Goal: Task Accomplishment & Management: Use online tool/utility

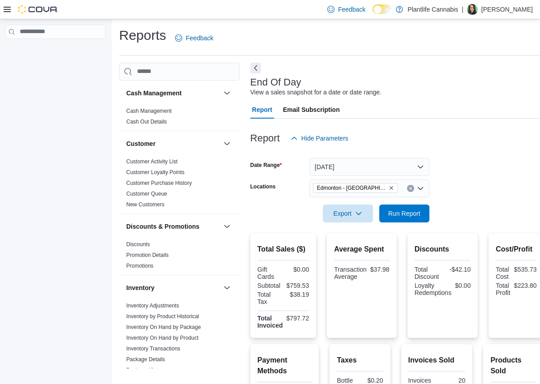
click at [10, 8] on icon at bounding box center [7, 9] width 7 height 7
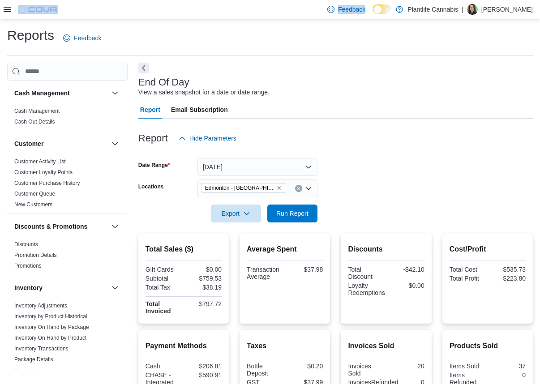
click at [10, 8] on icon at bounding box center [7, 9] width 7 height 7
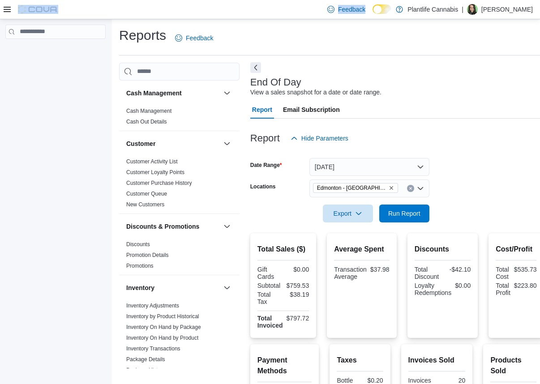
click at [258, 69] on button "Next" at bounding box center [255, 67] width 11 height 11
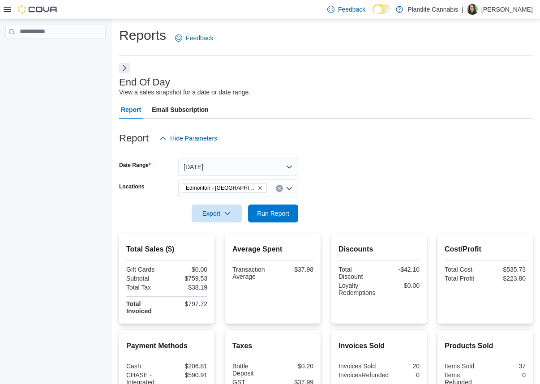
click at [7, 12] on icon at bounding box center [7, 9] width 7 height 7
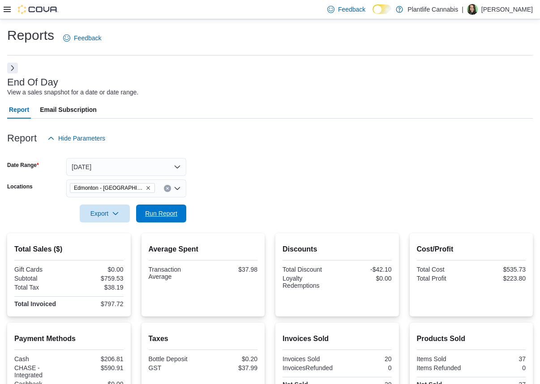
drag, startPoint x: 183, startPoint y: 214, endPoint x: 212, endPoint y: 179, distance: 45.4
click at [183, 214] on button "Run Report" at bounding box center [161, 214] width 50 height 18
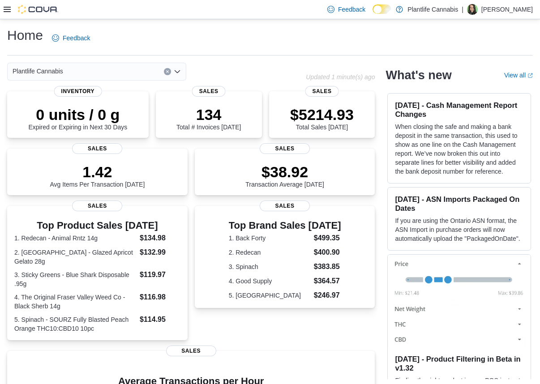
click at [4, 10] on icon at bounding box center [7, 9] width 7 height 7
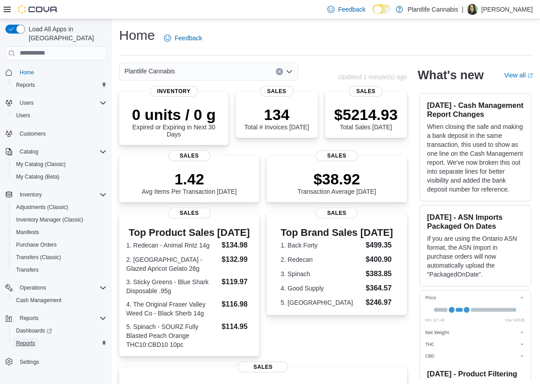
click at [31, 340] on span "Reports" at bounding box center [25, 343] width 19 height 7
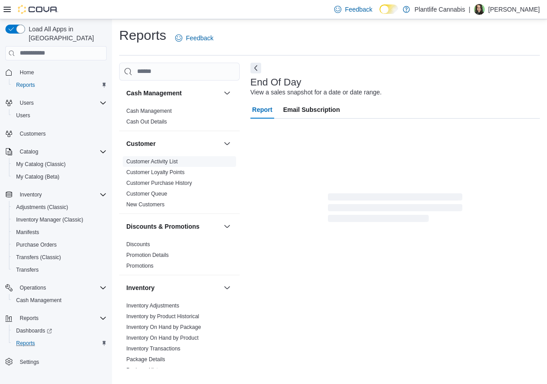
scroll to position [197, 0]
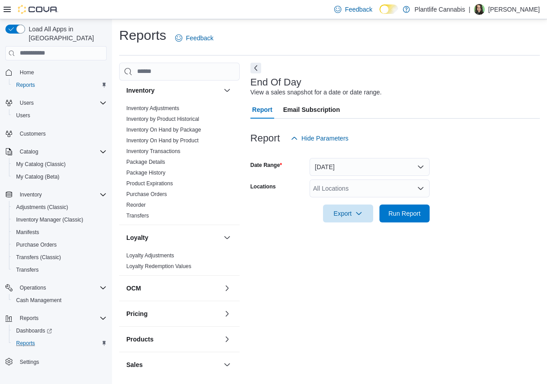
click at [260, 68] on button "Next" at bounding box center [255, 68] width 11 height 11
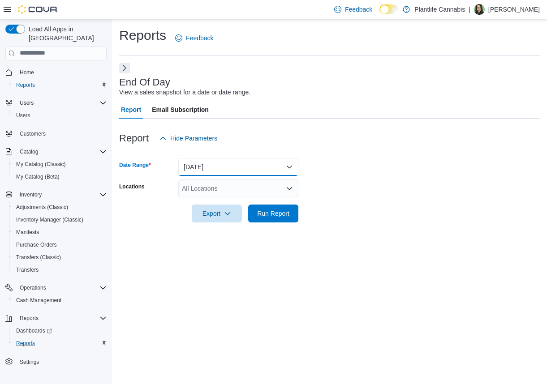
click at [198, 165] on button "Today" at bounding box center [238, 167] width 120 height 18
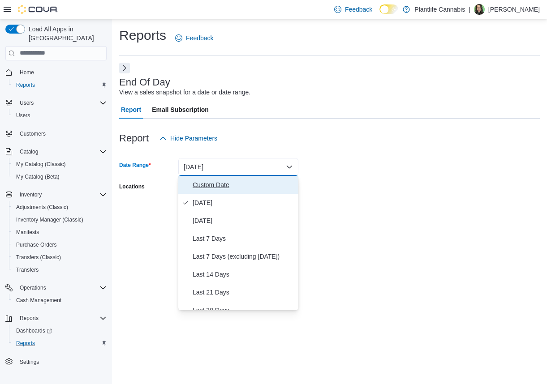
click at [201, 190] on span "Custom Date" at bounding box center [244, 185] width 102 height 11
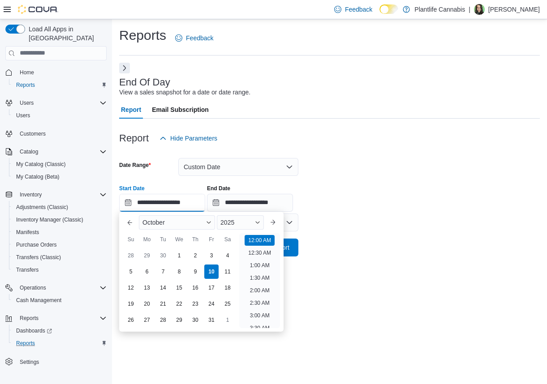
click at [171, 204] on input "**********" at bounding box center [162, 203] width 86 height 18
drag, startPoint x: 164, startPoint y: 275, endPoint x: 181, endPoint y: 264, distance: 20.6
click at [164, 275] on div "7" at bounding box center [163, 272] width 14 height 14
type input "**********"
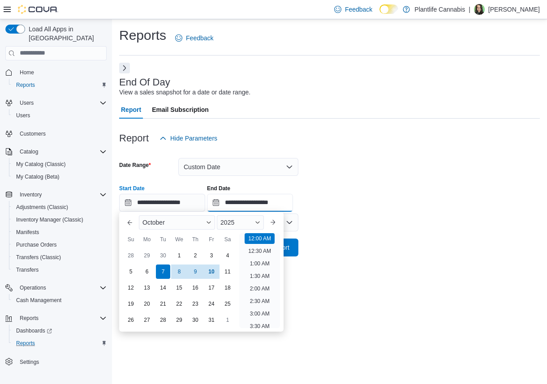
click at [239, 201] on input "**********" at bounding box center [250, 203] width 86 height 18
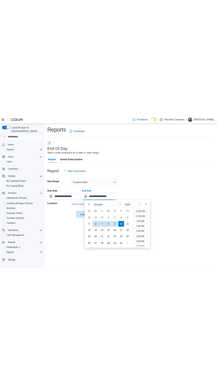
scroll to position [509, 0]
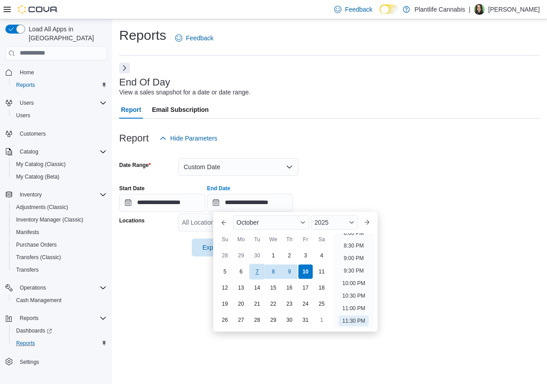
click at [257, 267] on div "7" at bounding box center [257, 272] width 16 height 16
type input "**********"
click at [336, 176] on div at bounding box center [329, 177] width 420 height 2
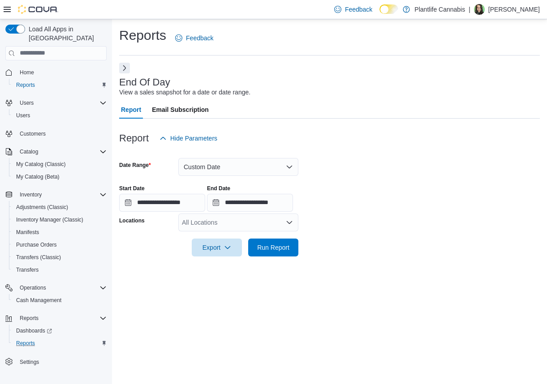
click at [239, 223] on div "All Locations" at bounding box center [238, 223] width 120 height 18
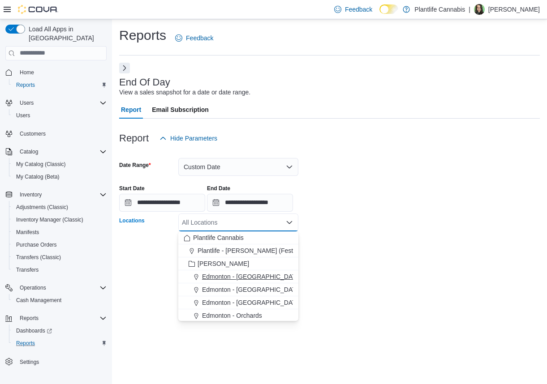
click at [252, 280] on span "Edmonton - Harvest Pointe" at bounding box center [251, 276] width 99 height 9
click at [368, 218] on form "**********" at bounding box center [329, 201] width 420 height 109
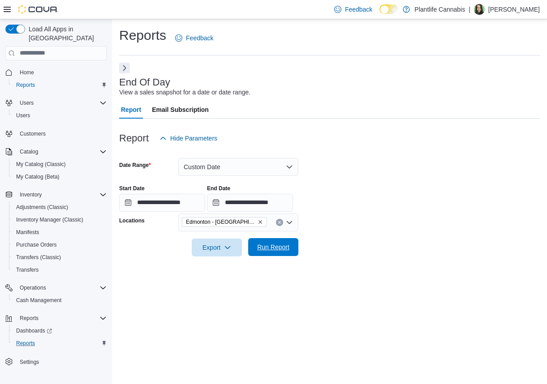
click at [295, 247] on button "Run Report" at bounding box center [273, 247] width 50 height 18
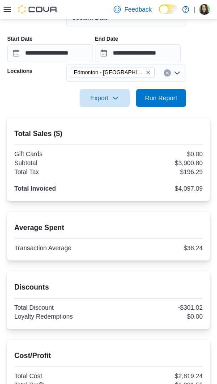
scroll to position [69, 0]
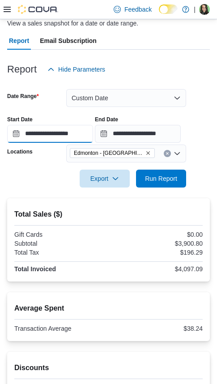
click at [45, 134] on input "**********" at bounding box center [50, 134] width 86 height 18
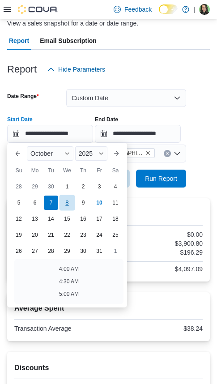
click at [70, 206] on div "8" at bounding box center [67, 203] width 16 height 16
type input "**********"
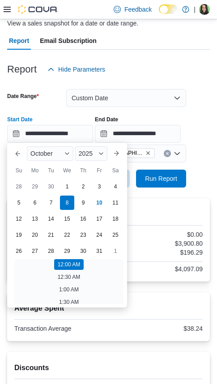
click at [171, 167] on div at bounding box center [108, 166] width 203 height 7
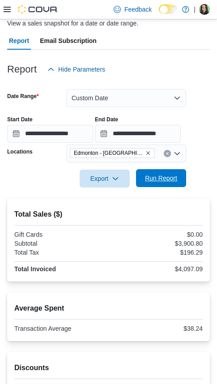
click at [171, 173] on span "Run Report" at bounding box center [160, 178] width 39 height 18
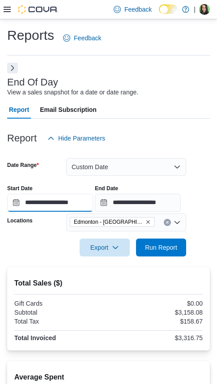
click at [46, 202] on input "**********" at bounding box center [50, 203] width 86 height 18
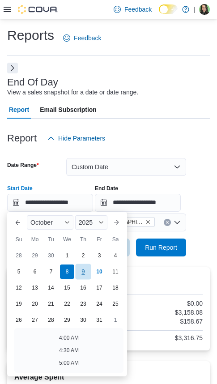
click at [87, 275] on div "9" at bounding box center [83, 272] width 16 height 16
type input "**********"
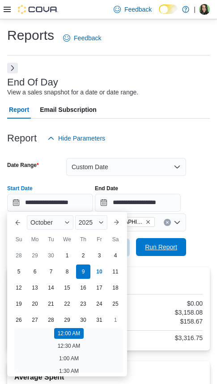
click at [165, 243] on span "Run Report" at bounding box center [160, 247] width 39 height 18
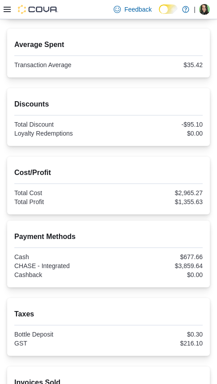
scroll to position [345, 0]
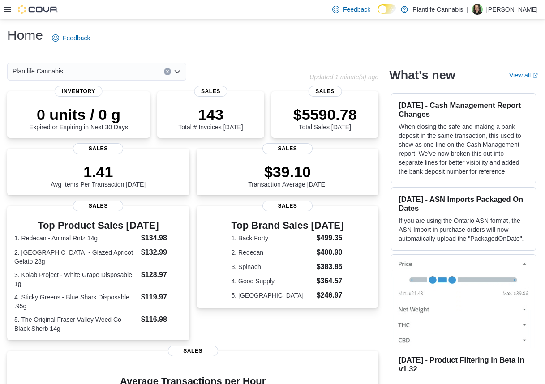
click at [9, 9] on icon at bounding box center [7, 9] width 7 height 5
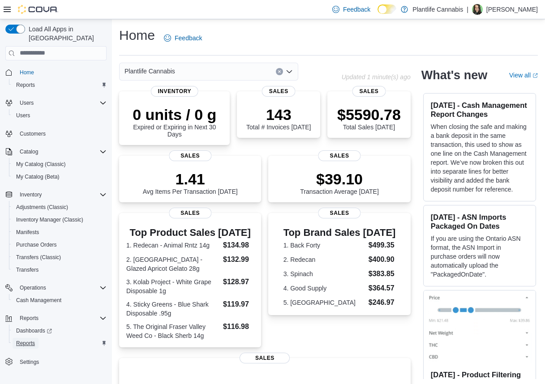
drag, startPoint x: 30, startPoint y: 332, endPoint x: 58, endPoint y: 324, distance: 28.6
click at [30, 340] on span "Reports" at bounding box center [25, 343] width 19 height 7
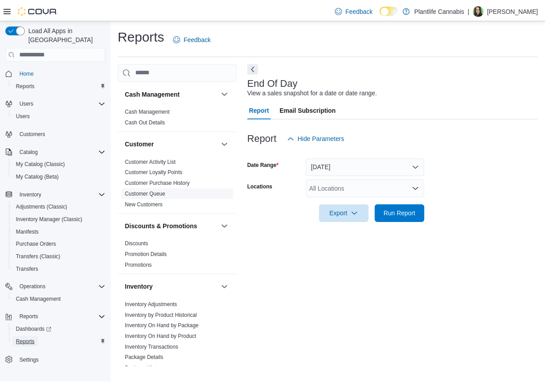
scroll to position [420, 0]
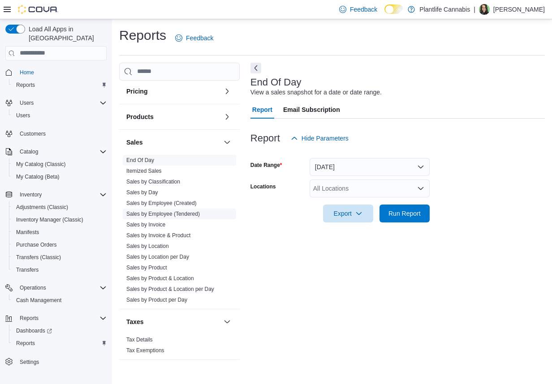
click at [184, 214] on link "Sales by Employee (Tendered)" at bounding box center [162, 214] width 73 height 6
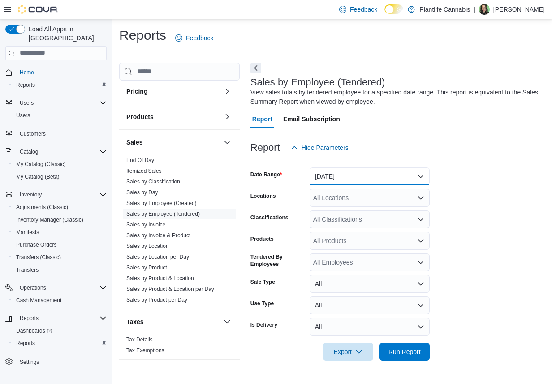
click at [362, 178] on button "Yesterday" at bounding box center [369, 176] width 120 height 18
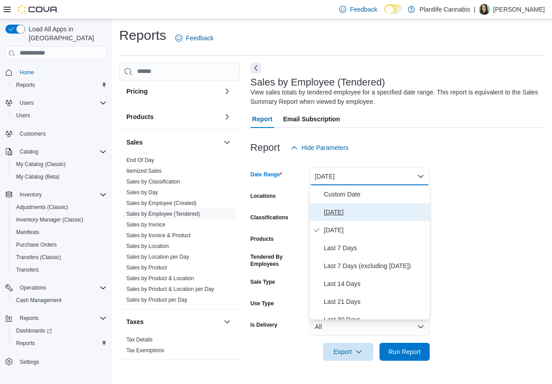
click at [333, 217] on span "Today" at bounding box center [375, 212] width 102 height 11
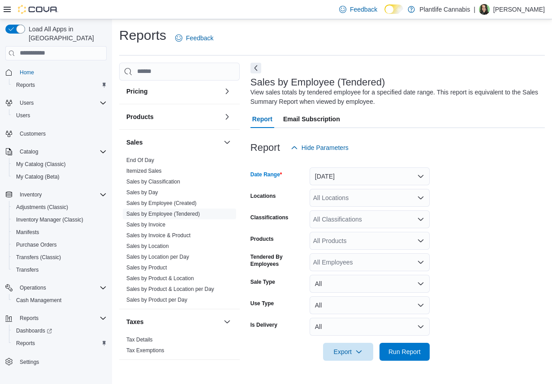
click at [350, 202] on div "All Locations" at bounding box center [369, 198] width 120 height 18
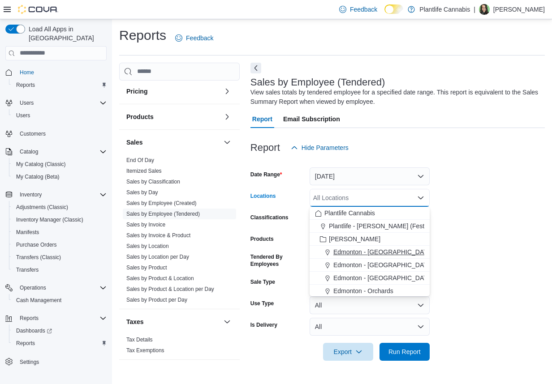
click at [386, 252] on span "Edmonton - Harvest Pointe" at bounding box center [382, 252] width 99 height 9
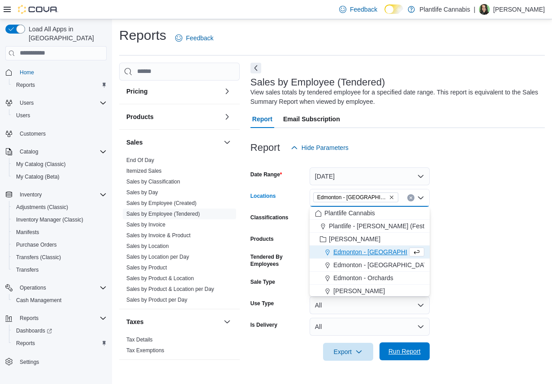
click at [394, 344] on span "Run Report" at bounding box center [404, 352] width 39 height 18
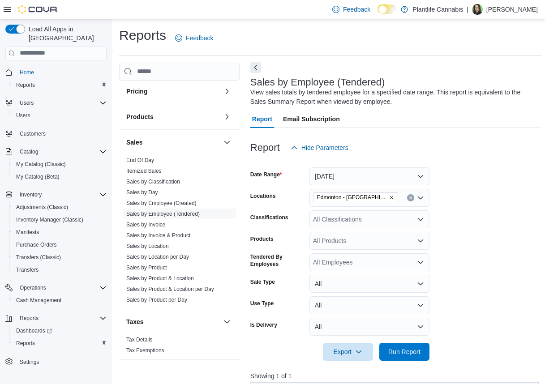
click at [251, 73] on button "Next" at bounding box center [255, 67] width 11 height 11
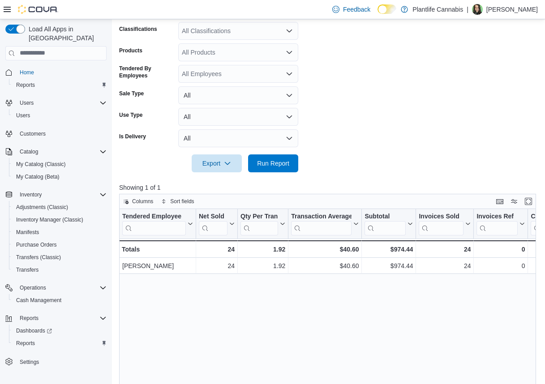
scroll to position [174, 0]
